Goal: Information Seeking & Learning: Learn about a topic

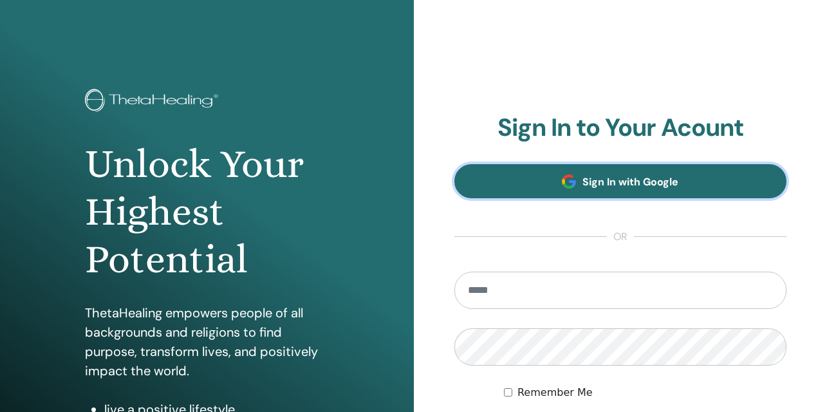
click at [615, 180] on span "Sign In with Google" at bounding box center [631, 182] width 96 height 14
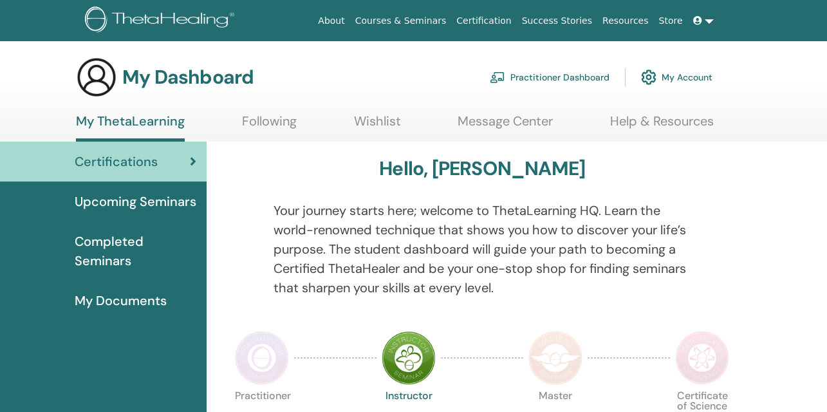
click at [433, 19] on link "Courses & Seminars" at bounding box center [401, 21] width 102 height 24
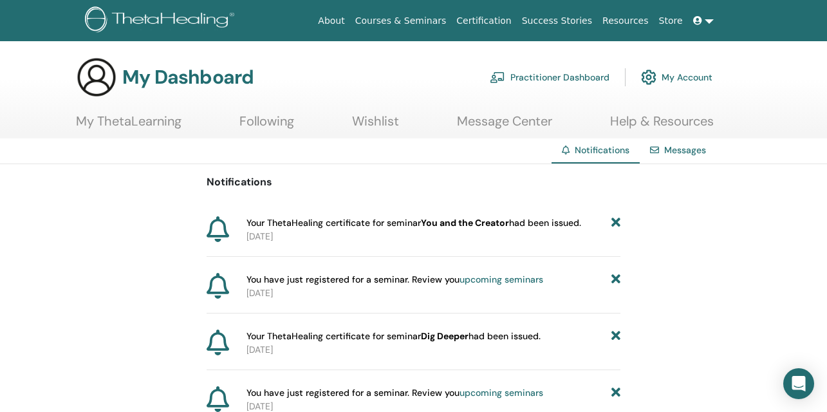
click at [615, 227] on icon at bounding box center [616, 223] width 9 height 14
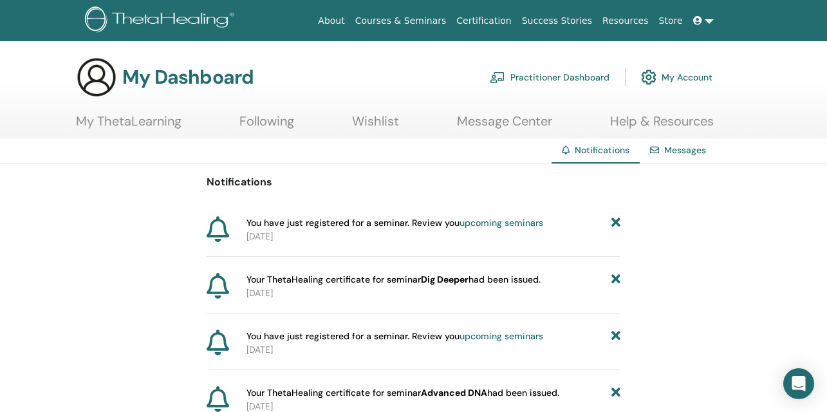
click at [509, 18] on link "Certification" at bounding box center [483, 21] width 65 height 24
click at [703, 15] on span at bounding box center [700, 20] width 12 height 10
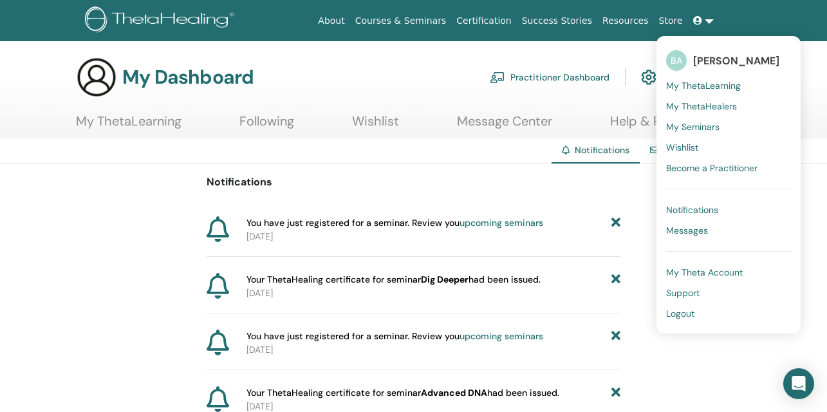
click at [702, 86] on span "My ThetaLearning" at bounding box center [703, 86] width 75 height 12
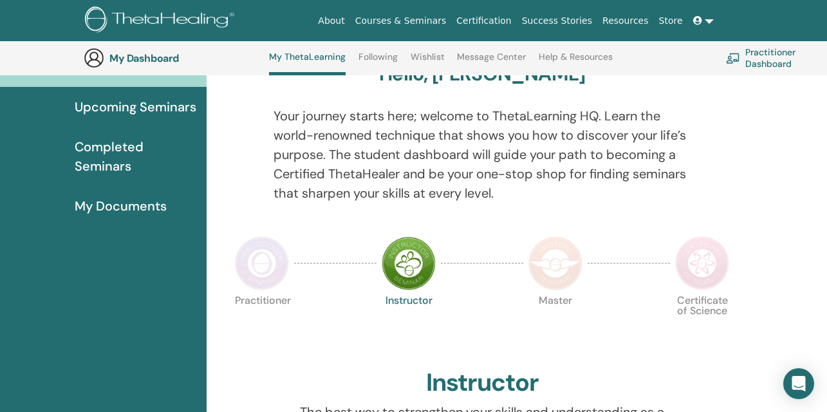
scroll to position [130, 0]
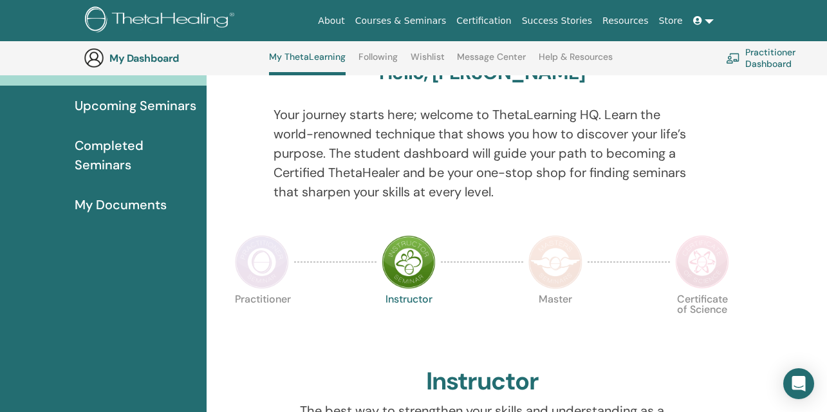
click at [127, 165] on span "Completed Seminars" at bounding box center [136, 155] width 122 height 39
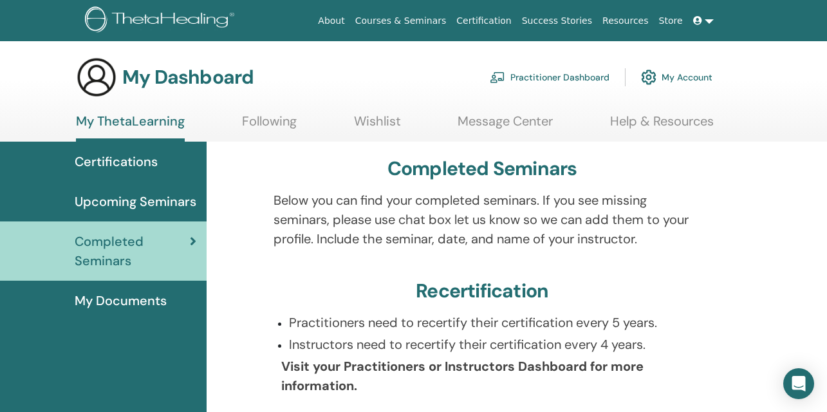
click at [422, 23] on link "Courses & Seminars" at bounding box center [401, 21] width 102 height 24
